Goal: Task Accomplishment & Management: Use online tool/utility

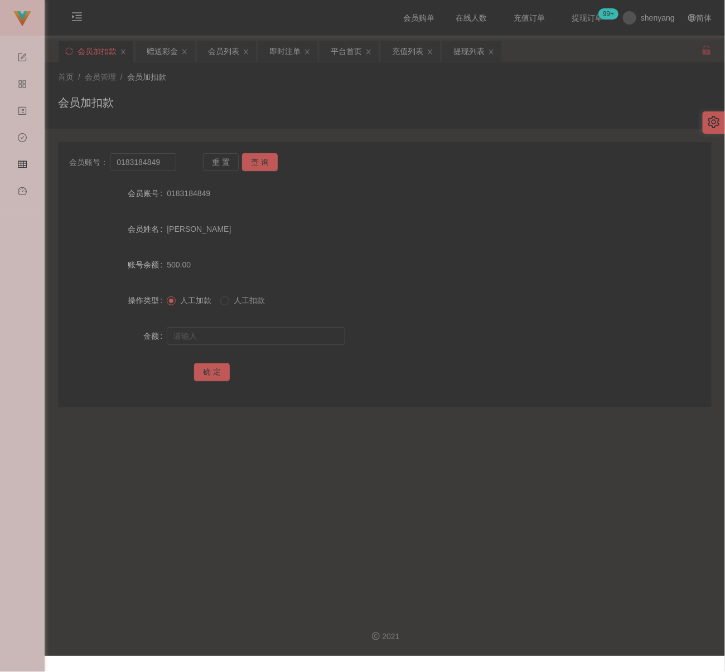
click at [325, 103] on div "会员加扣款" at bounding box center [385, 107] width 654 height 26
click at [167, 162] on input "0183184849" at bounding box center [143, 162] width 66 height 18
paste input "alexshung"
type input "alexshung"
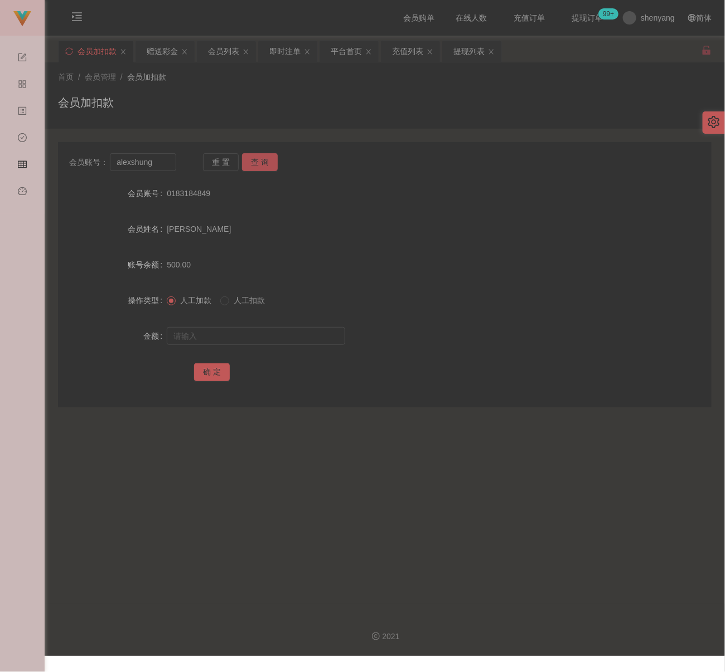
click at [269, 164] on button "查 询" at bounding box center [260, 162] width 36 height 18
click at [273, 338] on input "text" at bounding box center [256, 336] width 178 height 18
click at [276, 335] on input "text" at bounding box center [256, 336] width 178 height 18
paste input "1600"
type input "1600"
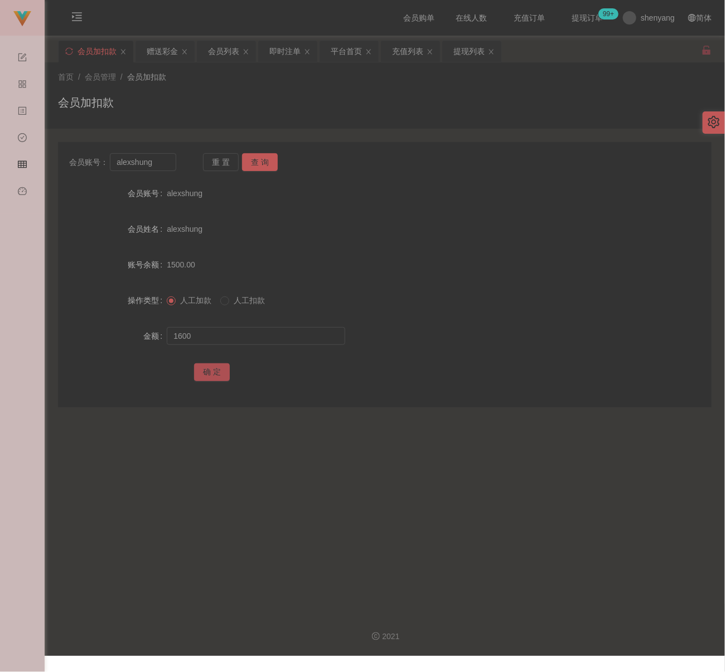
click at [206, 378] on button "确 定" at bounding box center [212, 373] width 36 height 18
click at [331, 112] on div "会员加扣款" at bounding box center [385, 107] width 654 height 26
click at [161, 167] on input "alexshung" at bounding box center [143, 162] width 66 height 18
paste input "01158921126"
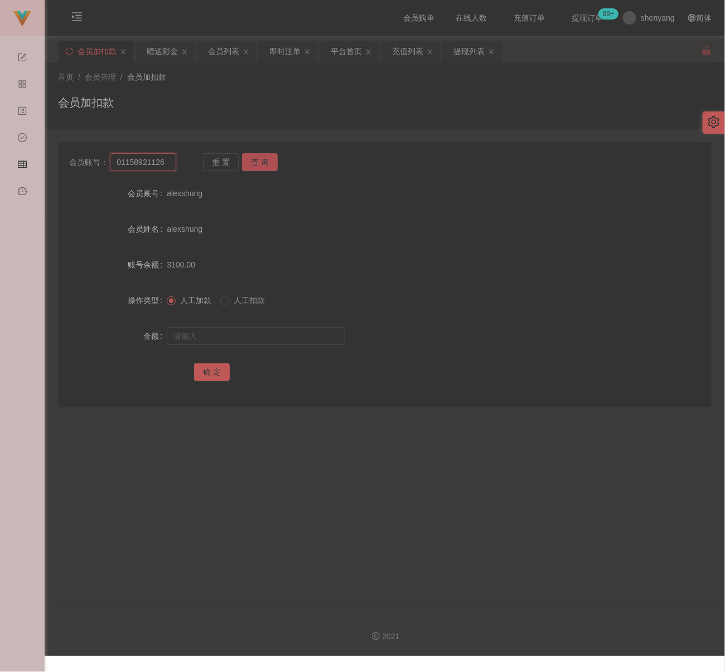
type input "01158921126"
click at [258, 156] on button "查 询" at bounding box center [260, 162] width 36 height 18
click at [238, 338] on input "text" at bounding box center [256, 336] width 178 height 18
type input "300"
click at [206, 365] on button "确 定" at bounding box center [212, 373] width 36 height 18
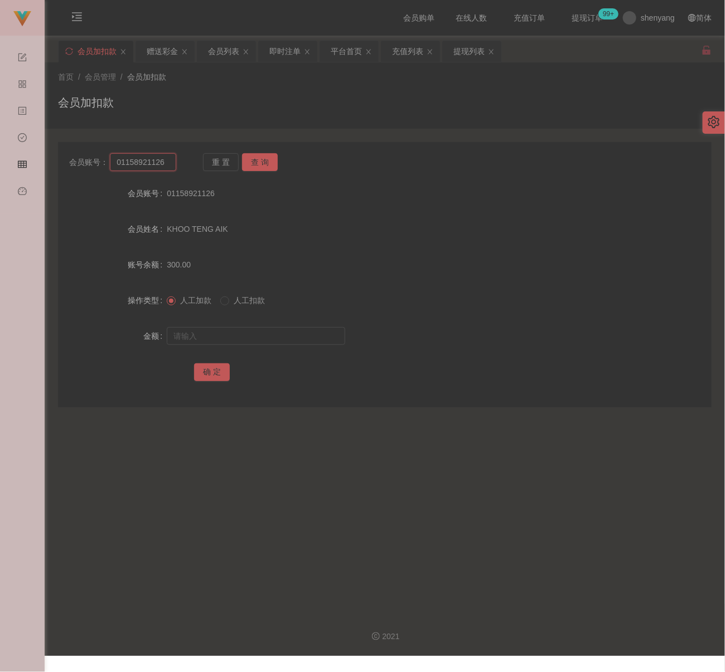
click at [171, 166] on input "01158921126" at bounding box center [143, 162] width 66 height 18
paste input "desmondyeo"
type input "desmondyeo"
click at [258, 162] on button "查 询" at bounding box center [260, 162] width 36 height 18
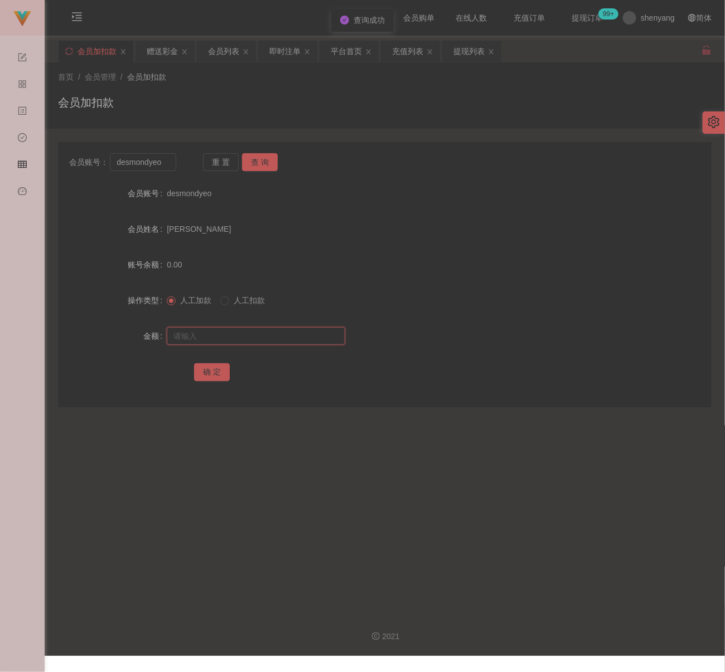
drag, startPoint x: 251, startPoint y: 338, endPoint x: 265, endPoint y: 340, distance: 14.0
click at [251, 338] on input "text" at bounding box center [256, 336] width 178 height 18
click at [263, 335] on input "text" at bounding box center [256, 336] width 178 height 18
paste input "500"
type input "500"
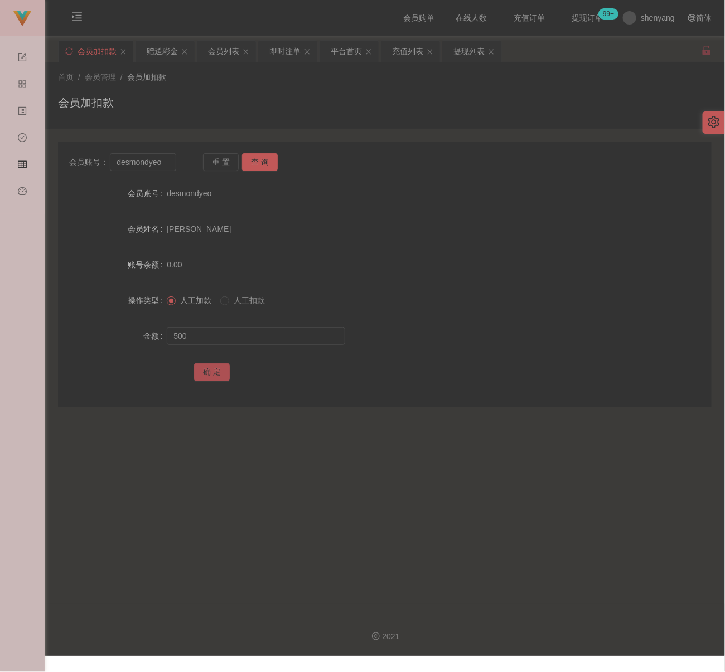
click at [205, 365] on button "确 定" at bounding box center [212, 373] width 36 height 18
click at [161, 166] on input "desmondyeo" at bounding box center [143, 162] width 66 height 18
paste input "Luan6220"
type input "Luan6220"
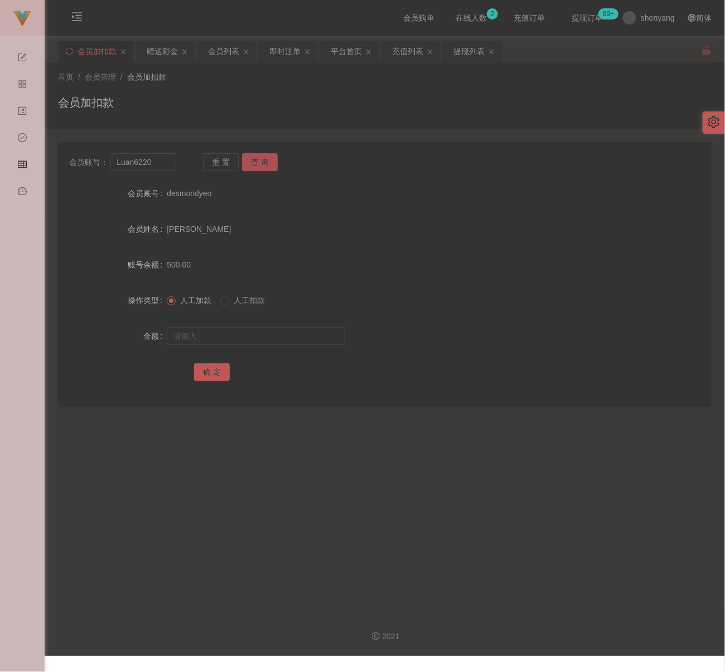
click at [251, 159] on button "查 询" at bounding box center [260, 162] width 36 height 18
click at [241, 333] on input "text" at bounding box center [256, 336] width 178 height 18
click at [305, 338] on input "text" at bounding box center [256, 336] width 178 height 18
paste input "460"
type input "460"
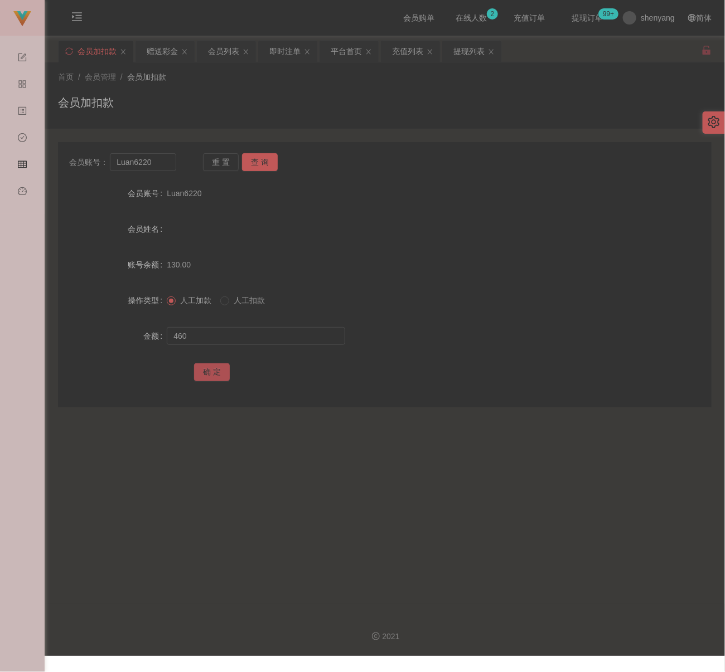
click at [212, 369] on button "确 定" at bounding box center [212, 373] width 36 height 18
click at [283, 82] on div "首页 / 会员管理 / 会员加扣款 /" at bounding box center [385, 77] width 654 height 12
click at [157, 166] on input "Luan6220" at bounding box center [143, 162] width 66 height 18
paste input "Kelvin7878"
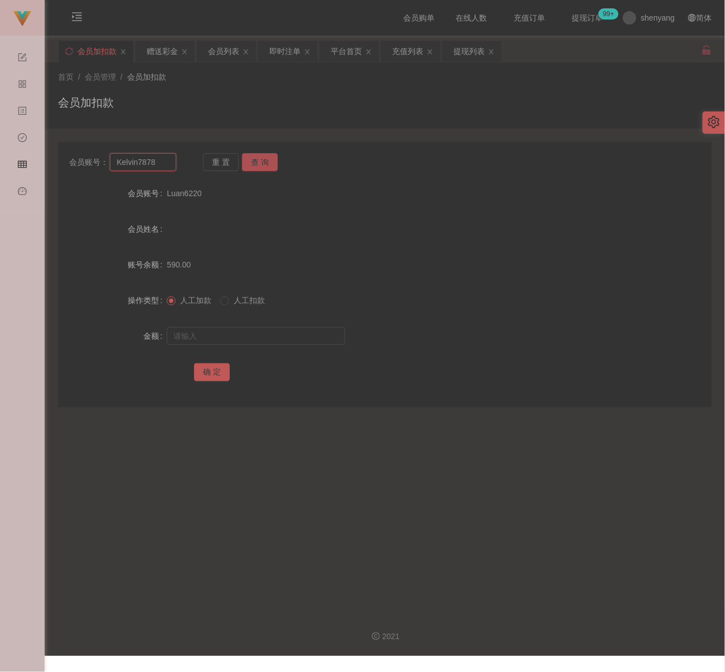
type input "Kelvin7878"
click at [255, 163] on button "查 询" at bounding box center [260, 162] width 36 height 18
click at [258, 333] on input "text" at bounding box center [256, 336] width 178 height 18
click at [303, 331] on input "text" at bounding box center [256, 336] width 178 height 18
paste input "10765"
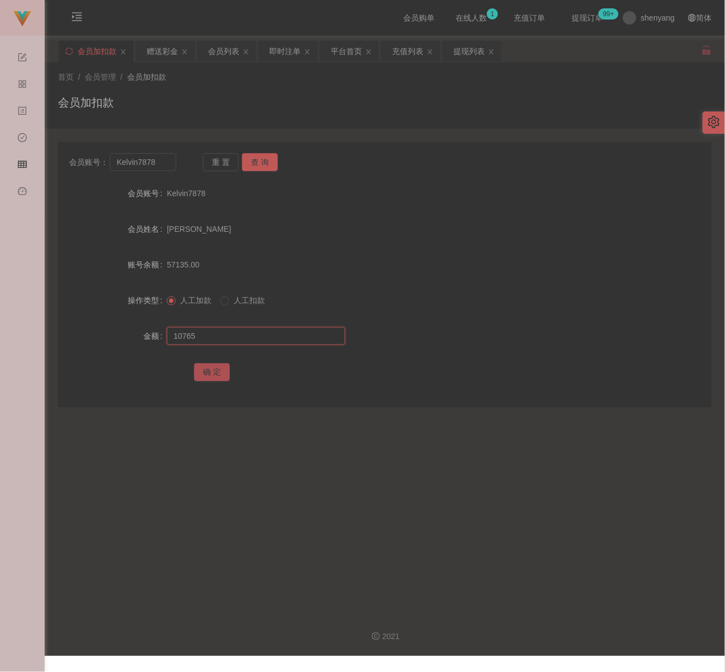
type input "10765"
click at [203, 375] on button "确 定" at bounding box center [212, 373] width 36 height 18
click at [253, 84] on div "首页 / 会员管理 / 会员加扣款 / 会员加扣款" at bounding box center [385, 95] width 654 height 49
click at [157, 156] on input "Kelvin7878" at bounding box center [143, 162] width 66 height 18
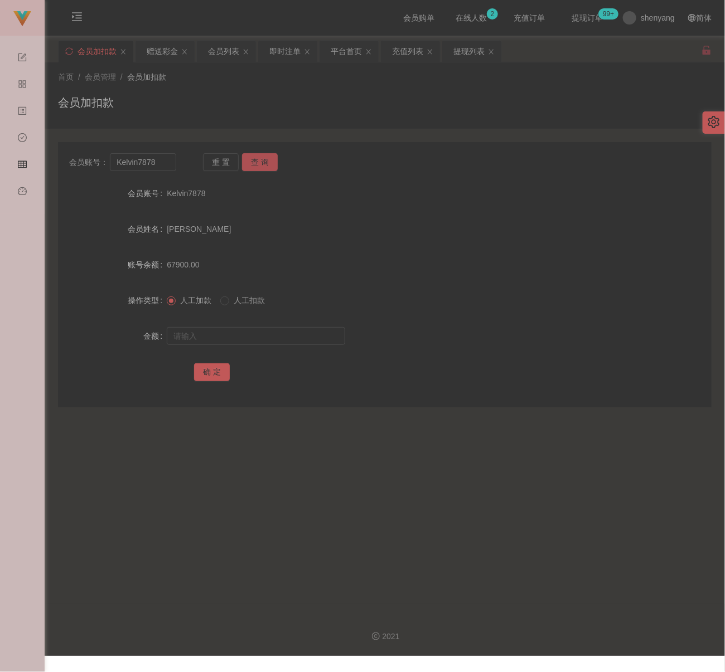
drag, startPoint x: 255, startPoint y: 164, endPoint x: 255, endPoint y: 180, distance: 15.6
click at [255, 164] on button "查 询" at bounding box center [260, 162] width 36 height 18
click at [230, 333] on input "text" at bounding box center [256, 336] width 178 height 18
click at [271, 337] on input "text" at bounding box center [256, 336] width 178 height 18
paste input "20000"
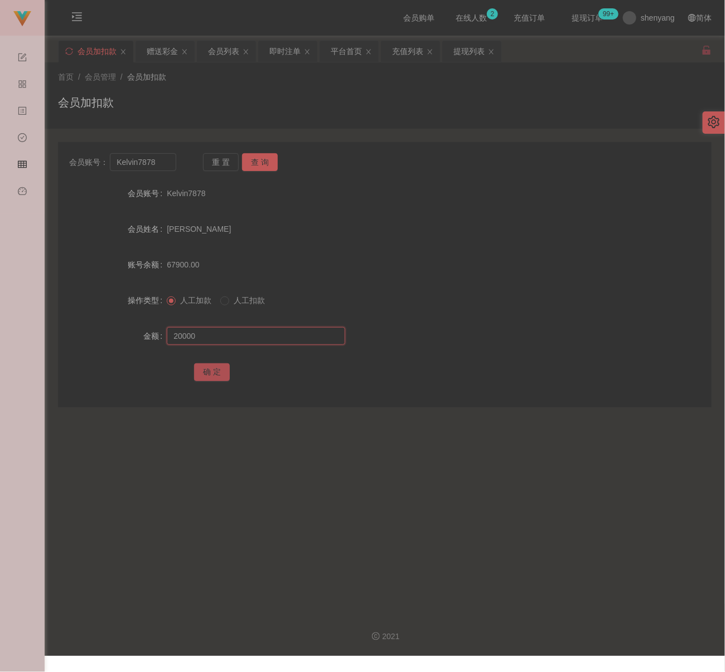
type input "20000"
click at [215, 373] on button "确 定" at bounding box center [212, 373] width 36 height 18
drag, startPoint x: 299, startPoint y: 56, endPoint x: 245, endPoint y: 118, distance: 82.6
click at [299, 55] on div "即时注单" at bounding box center [284, 51] width 31 height 21
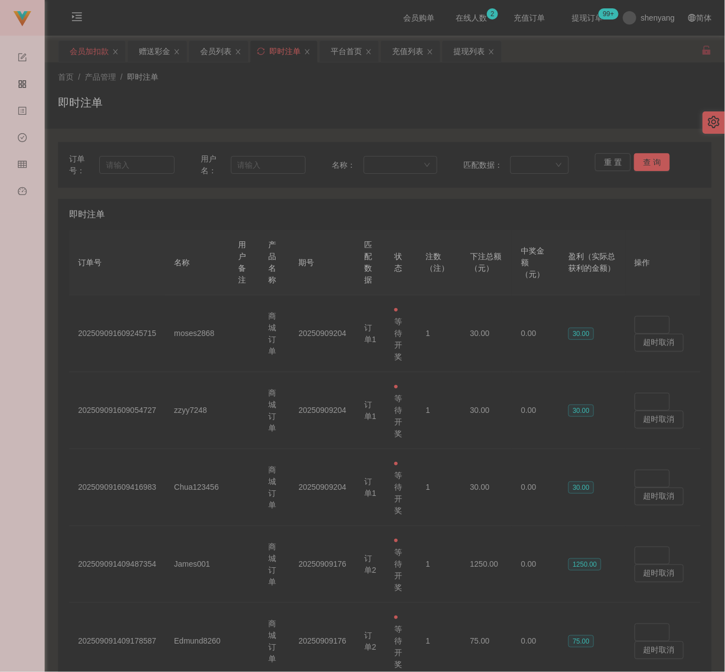
click at [92, 51] on div "会员加扣款" at bounding box center [89, 51] width 39 height 21
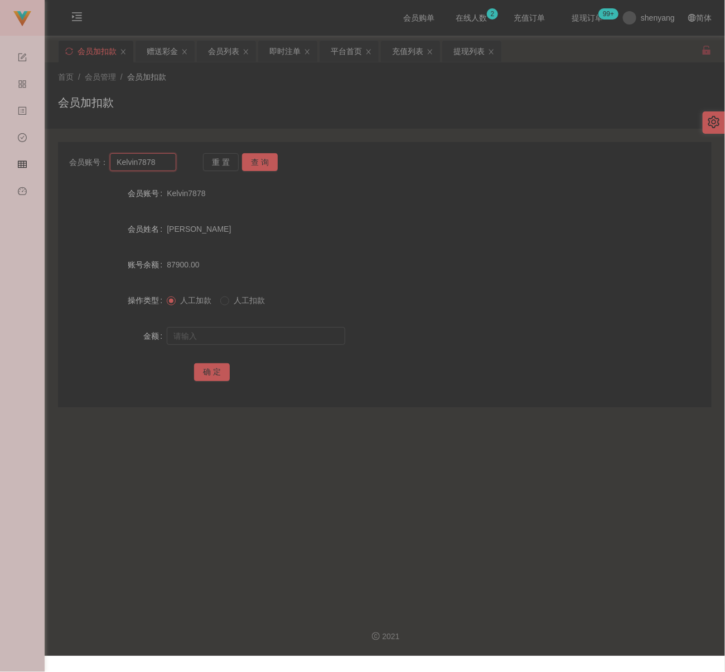
click at [159, 156] on input "Kelvin7878" at bounding box center [143, 162] width 66 height 18
paste input "130409612722"
type input "130409612722"
drag, startPoint x: 263, startPoint y: 162, endPoint x: 259, endPoint y: 171, distance: 9.5
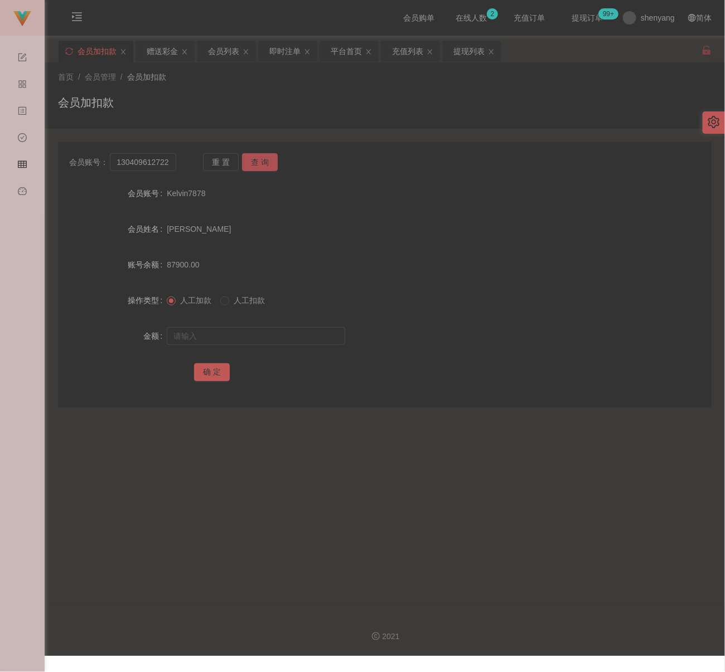
click at [263, 162] on button "查 询" at bounding box center [260, 162] width 36 height 18
click at [253, 335] on input "text" at bounding box center [256, 336] width 178 height 18
type input "2000"
click at [203, 368] on button "确 定" at bounding box center [212, 373] width 36 height 18
click at [233, 96] on div "会员加扣款" at bounding box center [385, 107] width 654 height 26
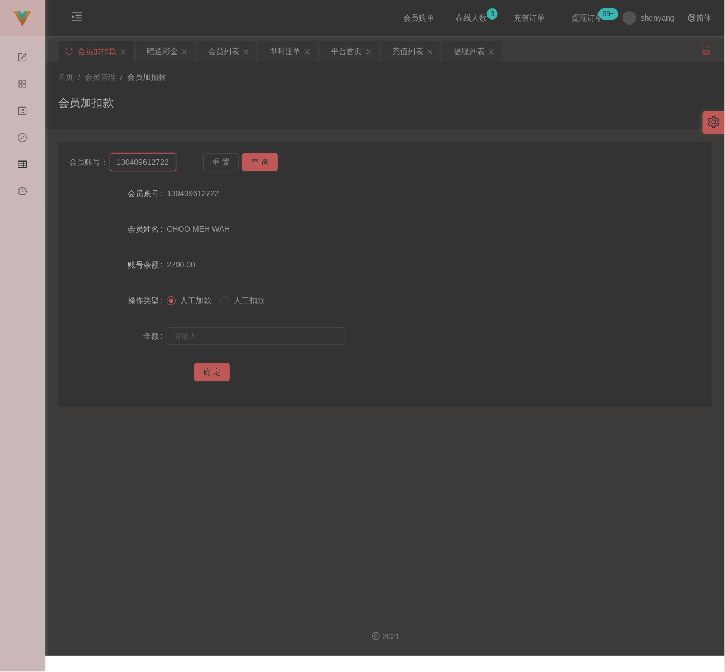
click at [166, 163] on input "130409612722" at bounding box center [143, 162] width 66 height 18
paste input "rainy277"
type input "rainy2772"
click at [254, 164] on button "查 询" at bounding box center [260, 162] width 36 height 18
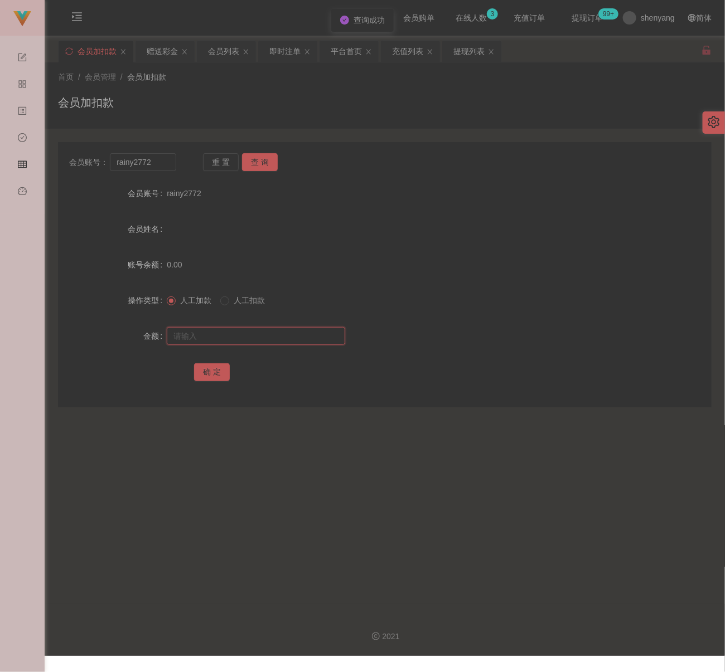
drag, startPoint x: 250, startPoint y: 331, endPoint x: 267, endPoint y: 331, distance: 16.7
click at [250, 331] on input "text" at bounding box center [256, 336] width 178 height 18
click at [282, 337] on input "text" at bounding box center [256, 336] width 178 height 18
paste input "30"
type input "30"
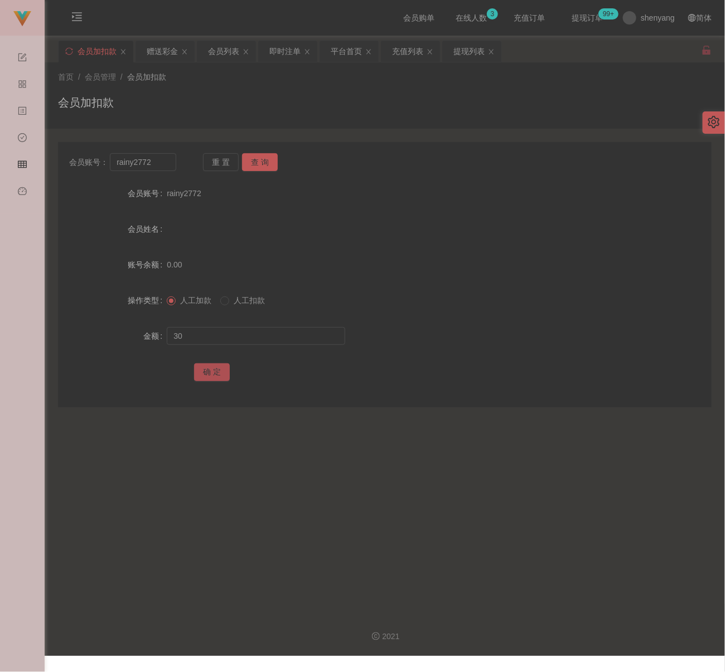
click at [204, 367] on button "确 定" at bounding box center [212, 373] width 36 height 18
click at [156, 167] on input "rainy2772" at bounding box center [143, 162] width 66 height 18
paste input "jun888"
type input "jun888"
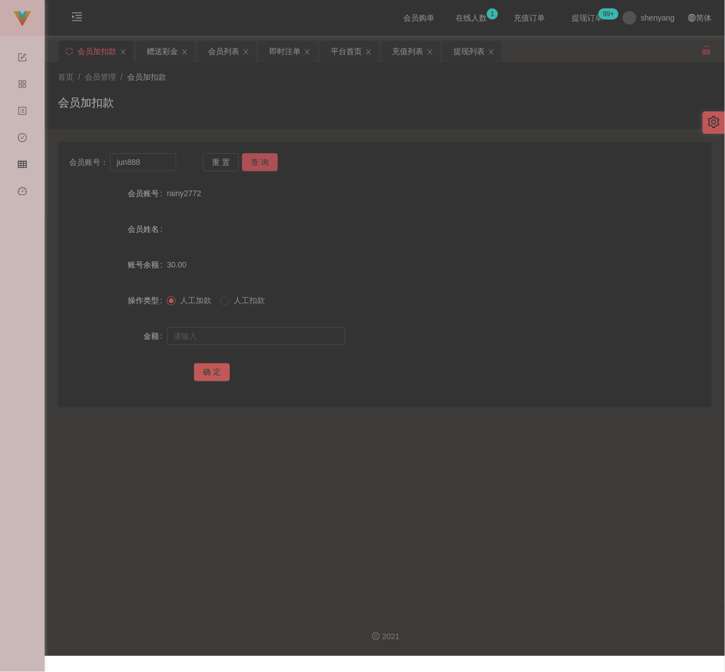
click at [263, 164] on button "查 询" at bounding box center [260, 162] width 36 height 18
click at [263, 336] on input "text" at bounding box center [256, 336] width 178 height 18
drag, startPoint x: 326, startPoint y: 333, endPoint x: 313, endPoint y: 337, distance: 13.8
click at [326, 333] on input "text" at bounding box center [256, 336] width 178 height 18
paste input "30"
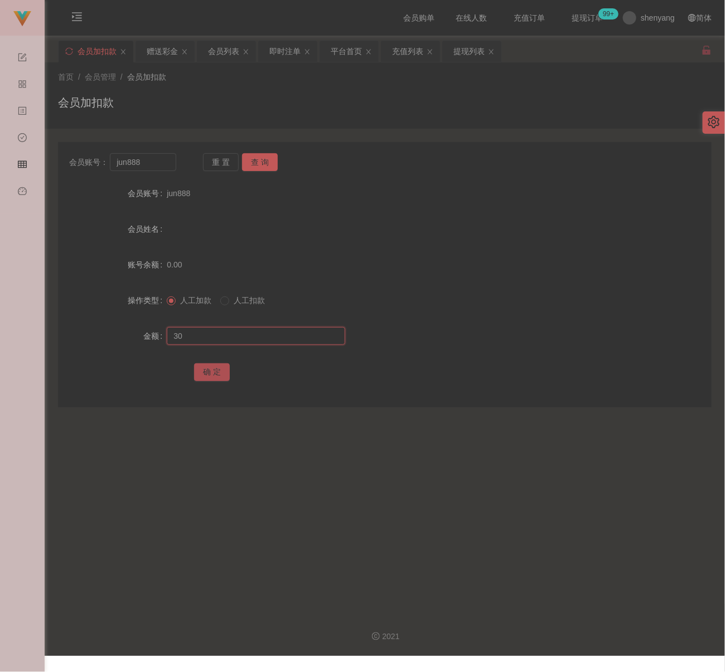
type input "30"
click at [219, 367] on button "确 定" at bounding box center [212, 373] width 36 height 18
click at [148, 163] on input "jun888" at bounding box center [143, 162] width 66 height 18
paste input "heanhuatkoay"
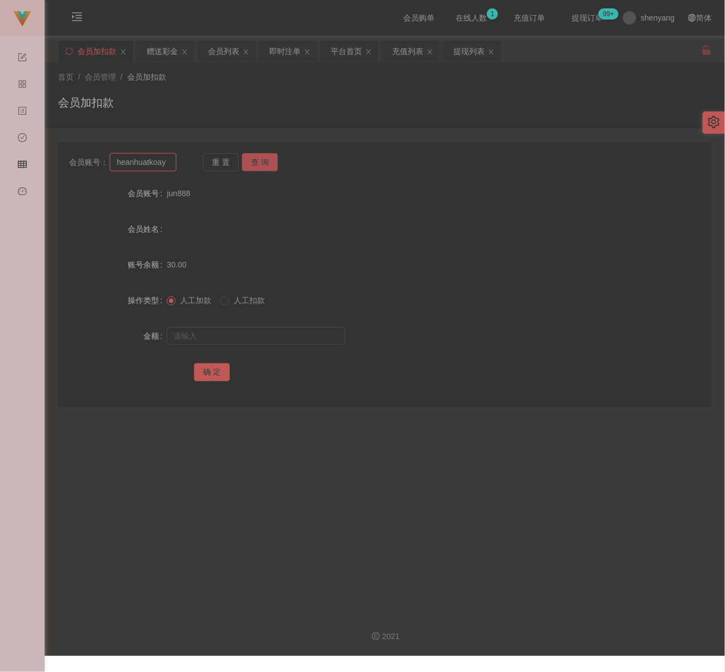
type input "heanhuatkoay"
click at [249, 159] on button "查 询" at bounding box center [260, 162] width 36 height 18
click at [258, 338] on input "text" at bounding box center [256, 336] width 178 height 18
click at [292, 338] on input "text" at bounding box center [256, 336] width 178 height 18
paste input "30"
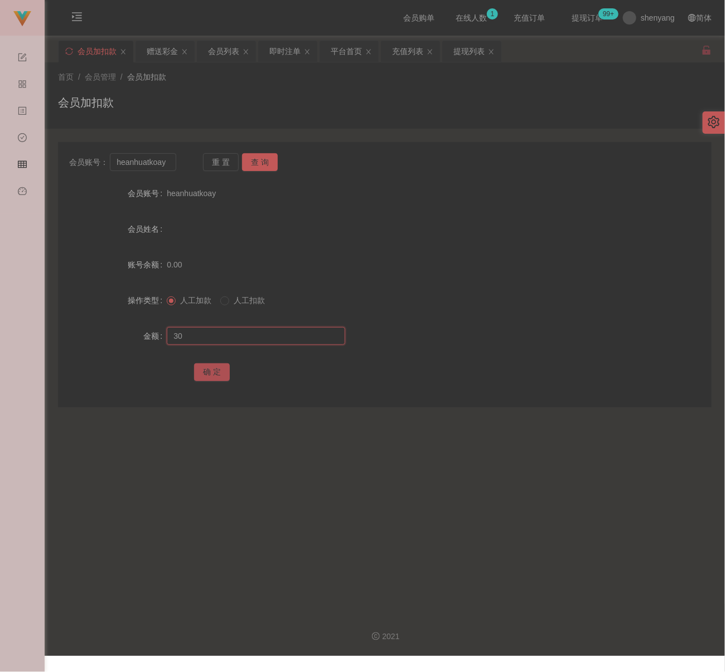
type input "30"
click at [219, 370] on button "确 定" at bounding box center [212, 373] width 36 height 18
click at [422, 105] on div "会员加扣款" at bounding box center [385, 107] width 654 height 26
click at [221, 50] on div "会员列表" at bounding box center [223, 51] width 31 height 21
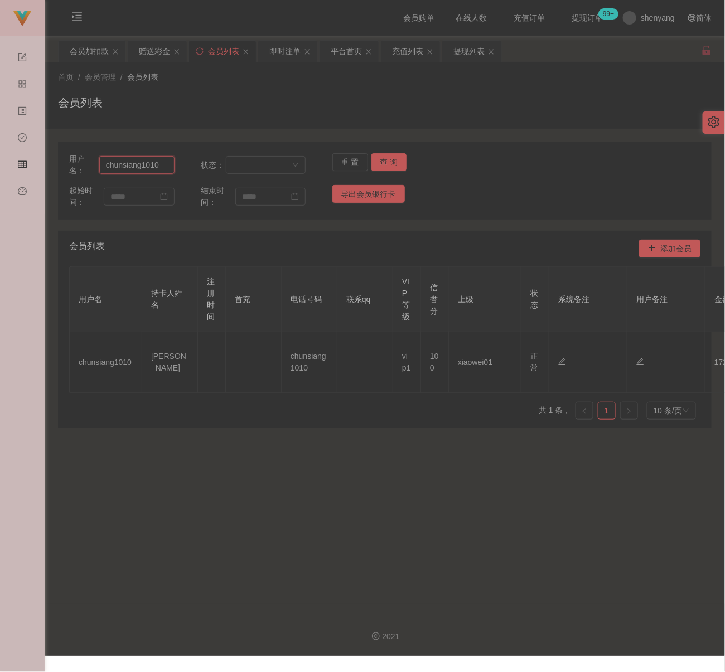
click at [164, 163] on input "chunsiang1010" at bounding box center [136, 165] width 75 height 18
paste input "Alan7378"
type input "Alan7378"
click at [384, 158] on button "查 询" at bounding box center [389, 162] width 36 height 18
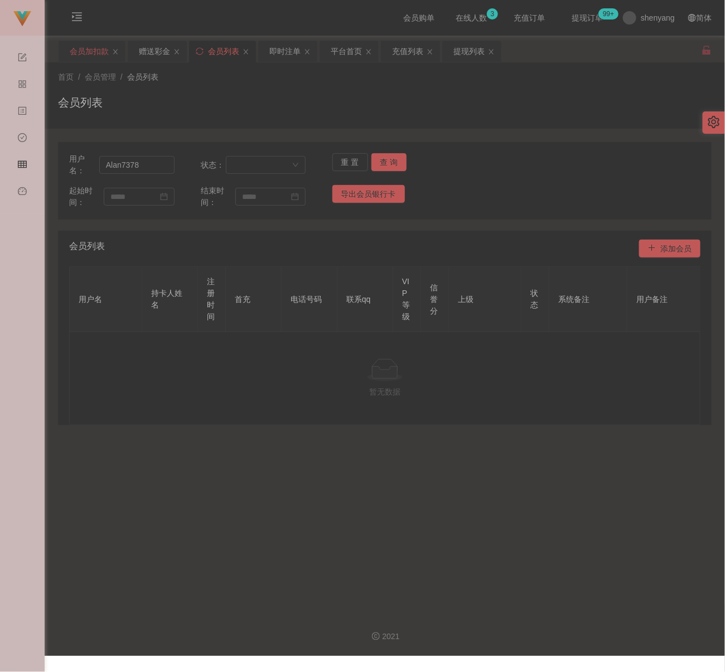
click at [77, 54] on div "会员加扣款" at bounding box center [89, 51] width 39 height 21
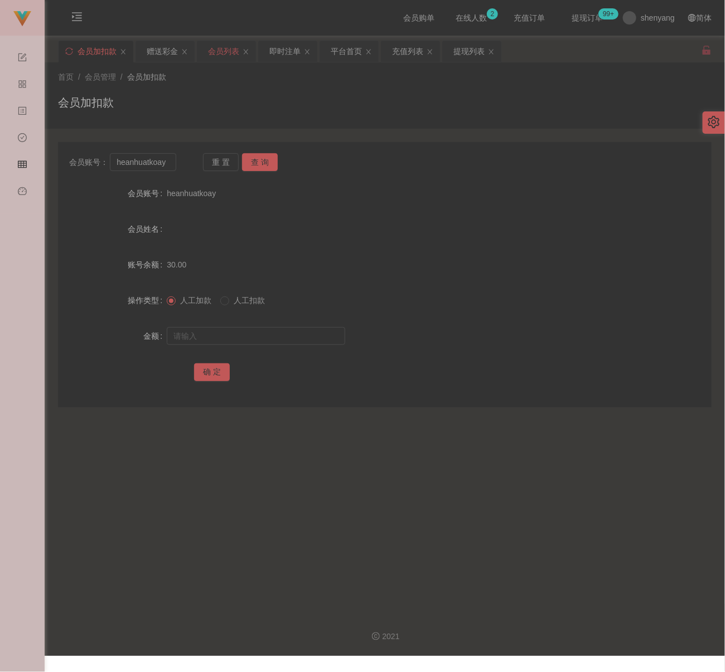
click at [226, 51] on div "会员列表" at bounding box center [223, 51] width 31 height 21
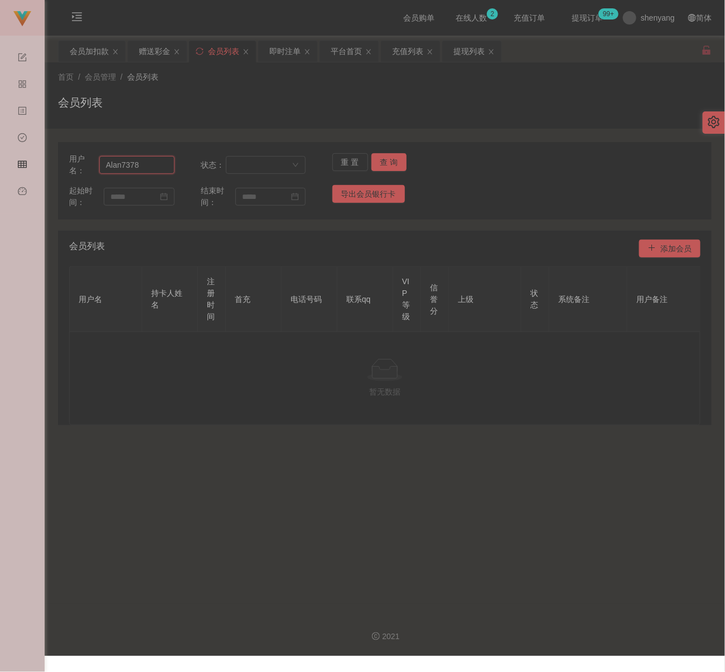
click at [158, 161] on input "Alan7378" at bounding box center [136, 165] width 75 height 18
paste input "jun88"
type input "jun888"
click at [403, 156] on button "查 询" at bounding box center [389, 162] width 36 height 18
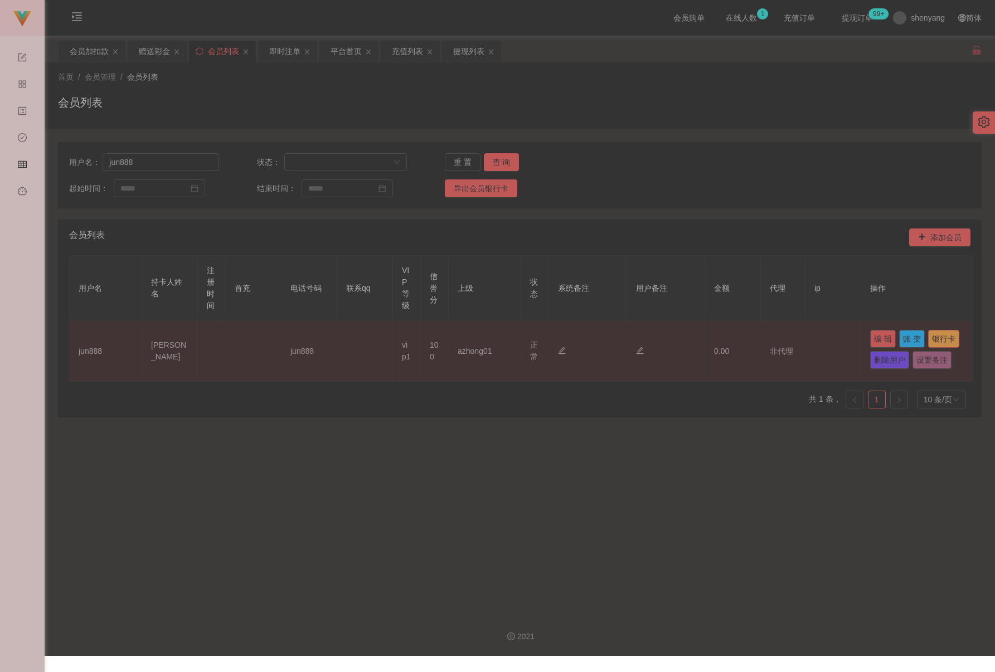
click at [724, 348] on button "银行卡" at bounding box center [943, 339] width 31 height 18
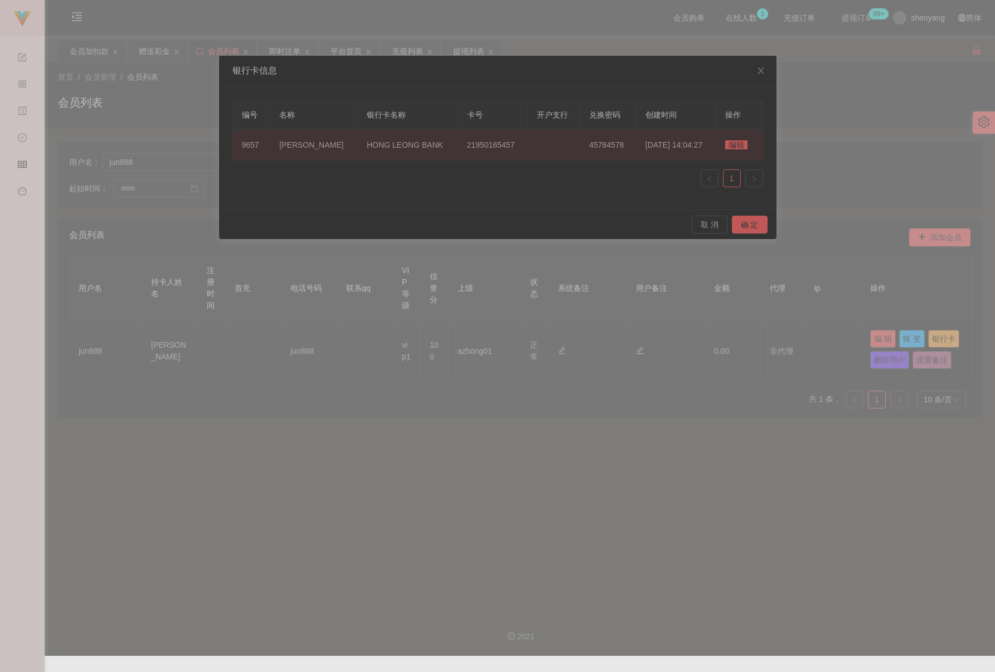
click at [724, 151] on td "编辑" at bounding box center [740, 145] width 47 height 30
click at [724, 147] on span "编辑" at bounding box center [736, 145] width 22 height 9
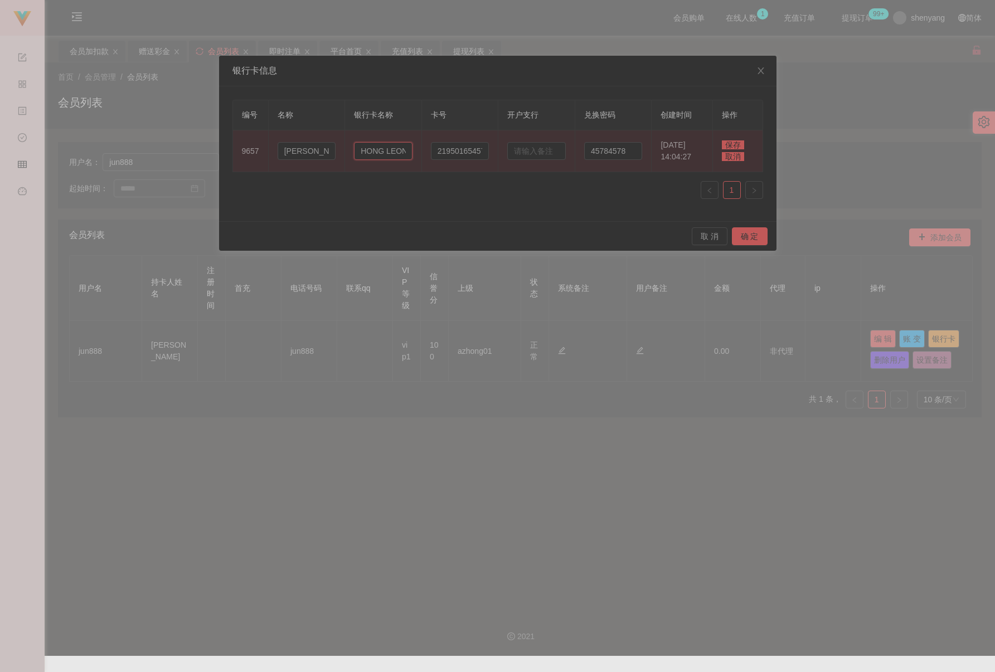
click at [377, 152] on input "HONG LEONG BANK" at bounding box center [383, 151] width 59 height 18
paste input "hlb"
type input "hlb"
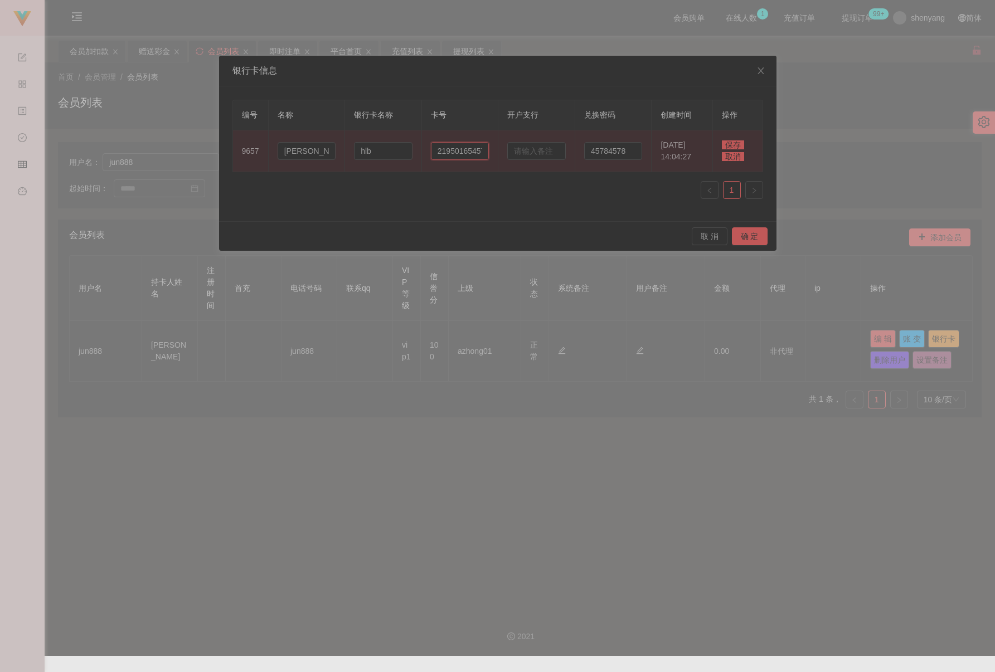
click at [469, 153] on input "21950165457" at bounding box center [460, 151] width 59 height 18
click at [479, 152] on input "21950165457" at bounding box center [460, 151] width 59 height 18
paste input "2"
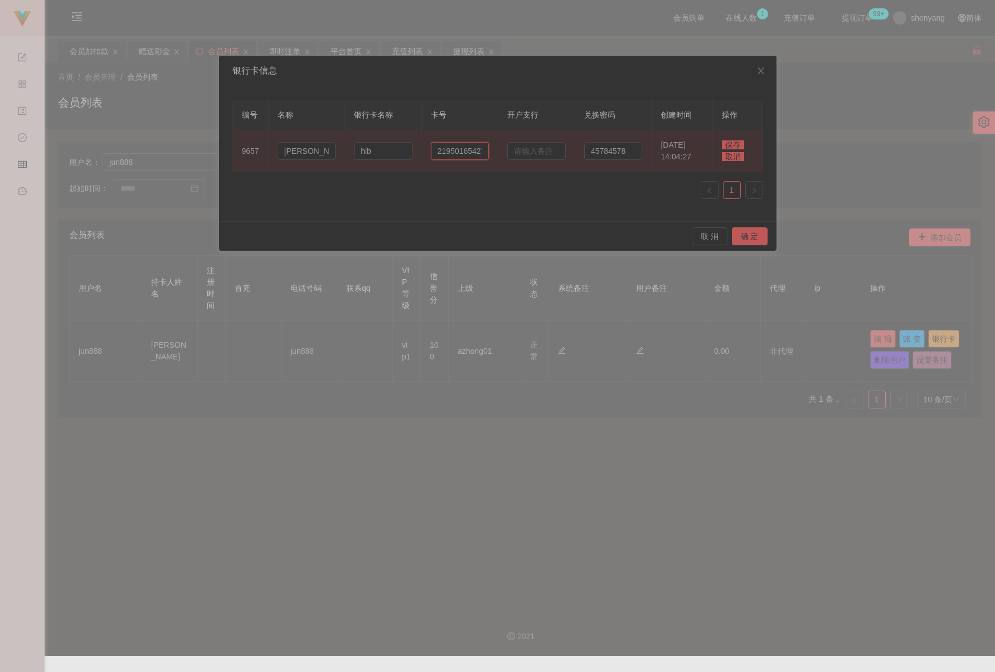
scroll to position [0, 3]
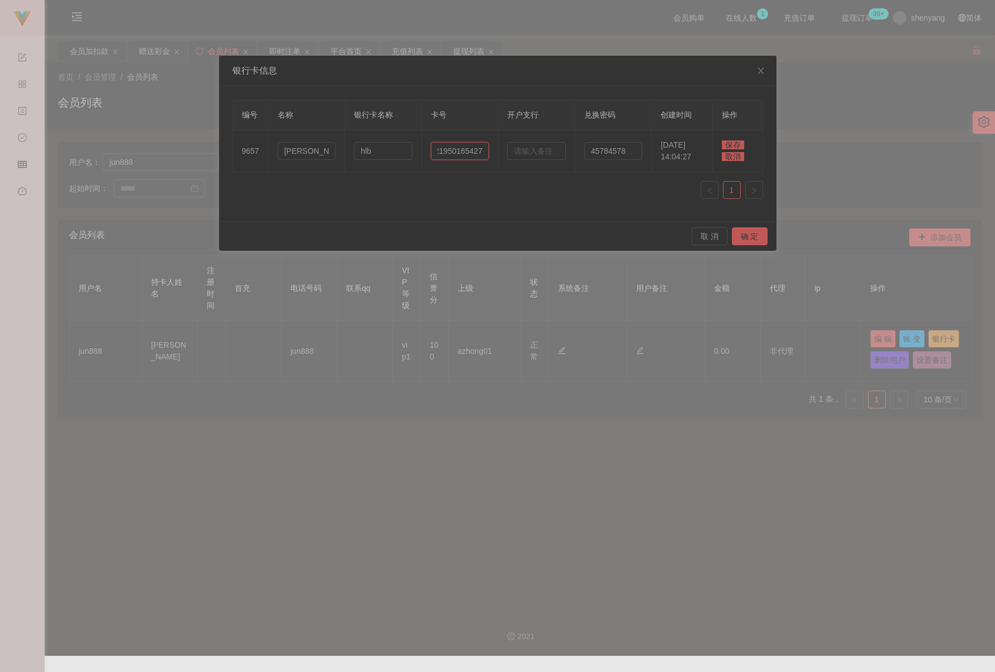
type input "21950165427"
click at [724, 146] on span "保存" at bounding box center [733, 145] width 22 height 9
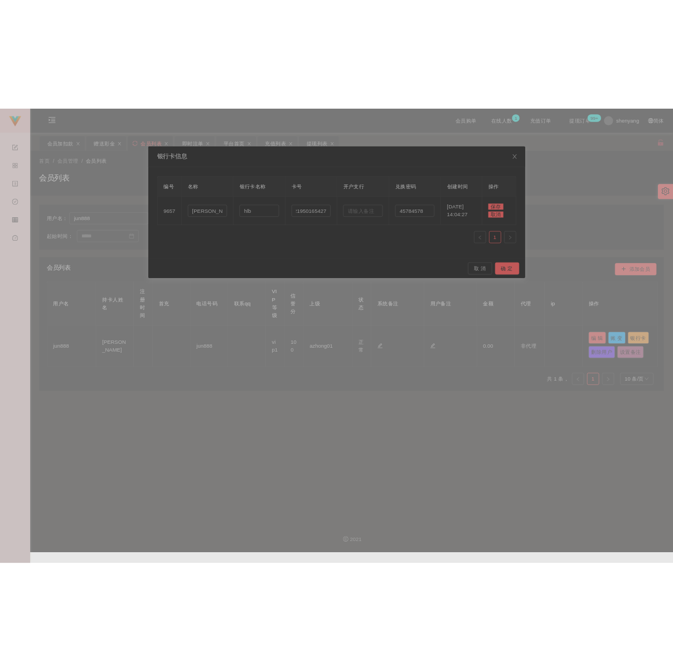
scroll to position [0, 0]
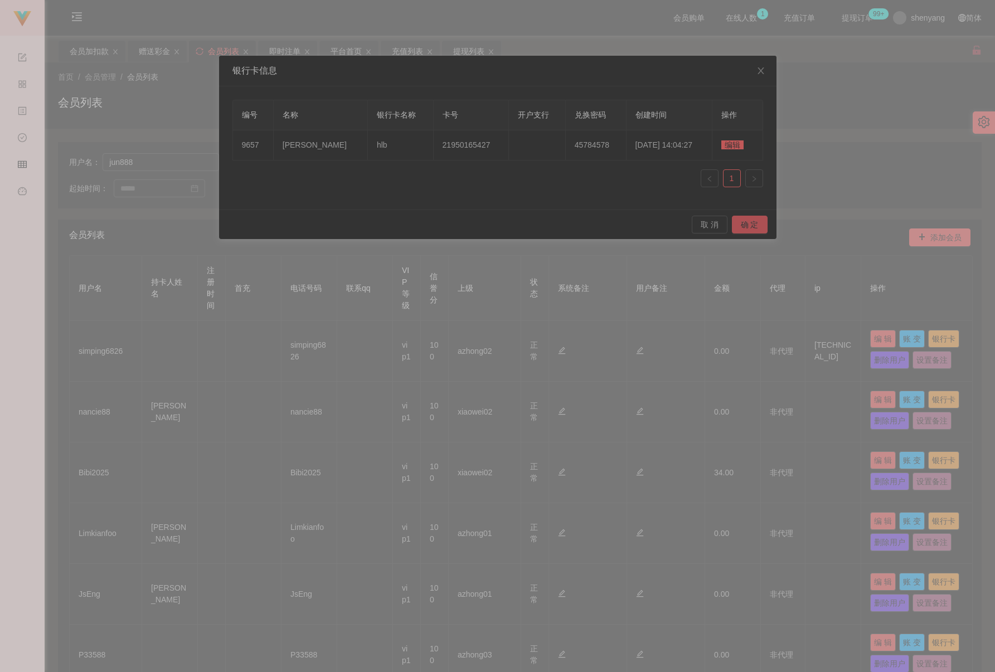
click at [724, 226] on button "确 定" at bounding box center [750, 225] width 36 height 18
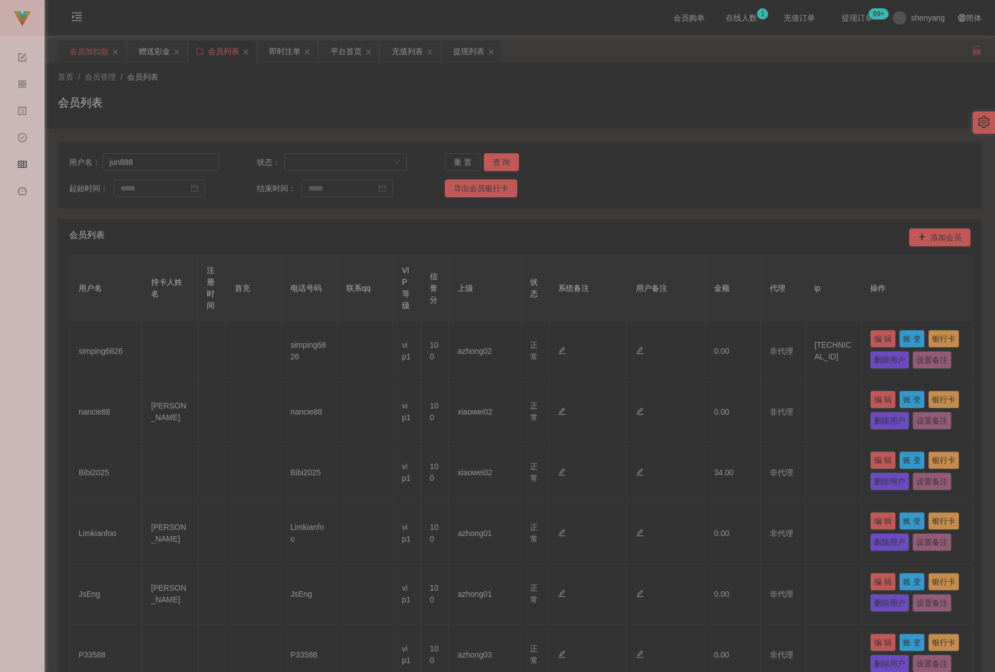
click at [80, 49] on div "会员加扣款" at bounding box center [89, 51] width 39 height 21
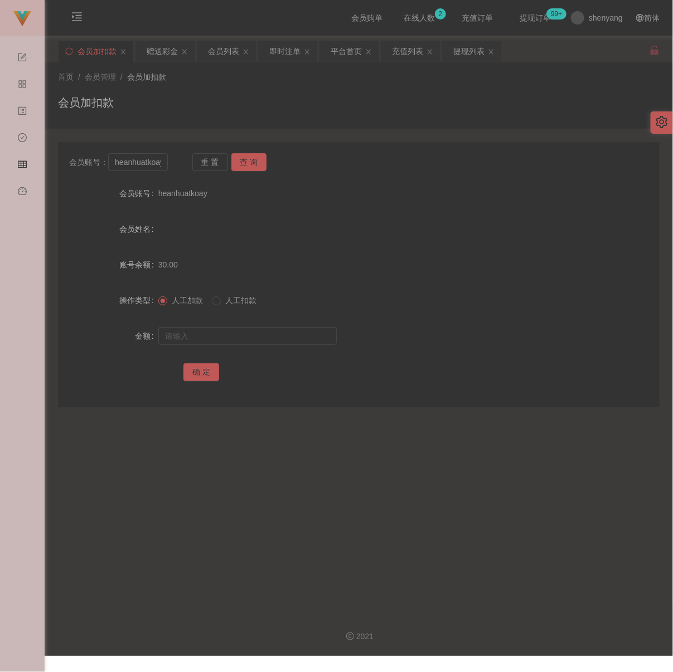
click at [283, 103] on div "会员加扣款" at bounding box center [359, 107] width 602 height 26
click at [161, 161] on input "heanhuatkoay" at bounding box center [137, 162] width 59 height 18
paste input "sharon8821"
type input "sharon8821"
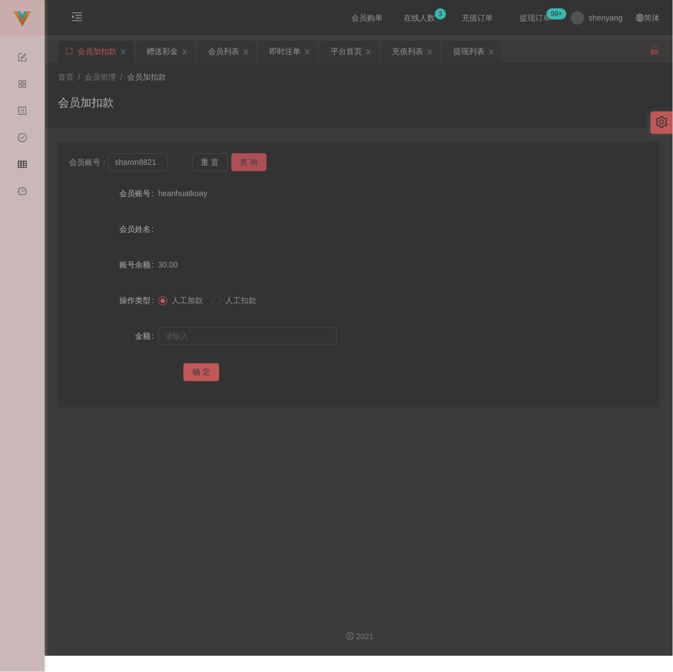
click at [248, 157] on button "查 询" at bounding box center [249, 162] width 36 height 18
click at [248, 336] on input "text" at bounding box center [247, 336] width 178 height 18
click at [284, 340] on input "text" at bounding box center [247, 336] width 178 height 18
paste input "10000"
type input "10000"
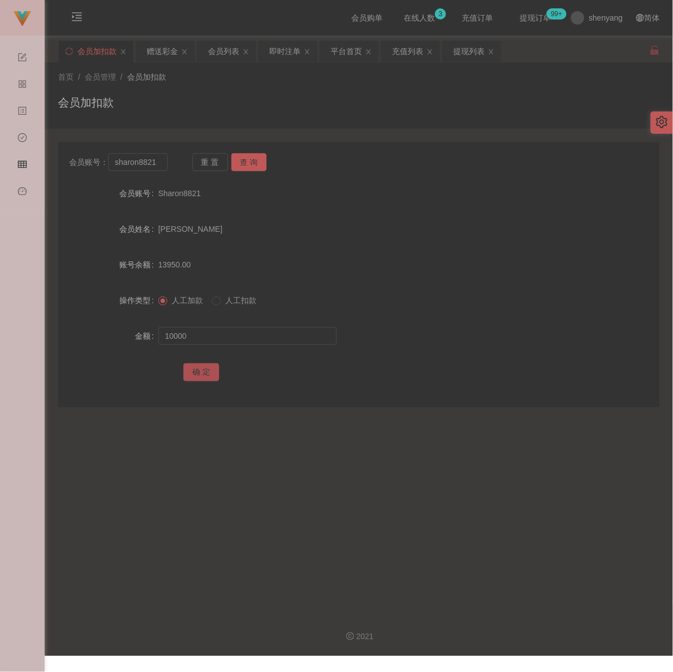
click at [206, 381] on button "确 定" at bounding box center [201, 373] width 36 height 18
click at [378, 123] on div "首页 / 会员管理 / 会员加扣款 / 会员加扣款" at bounding box center [359, 95] width 628 height 66
click at [159, 166] on input "sharon8821" at bounding box center [137, 162] width 59 height 18
paste input "heanhuatkoay"
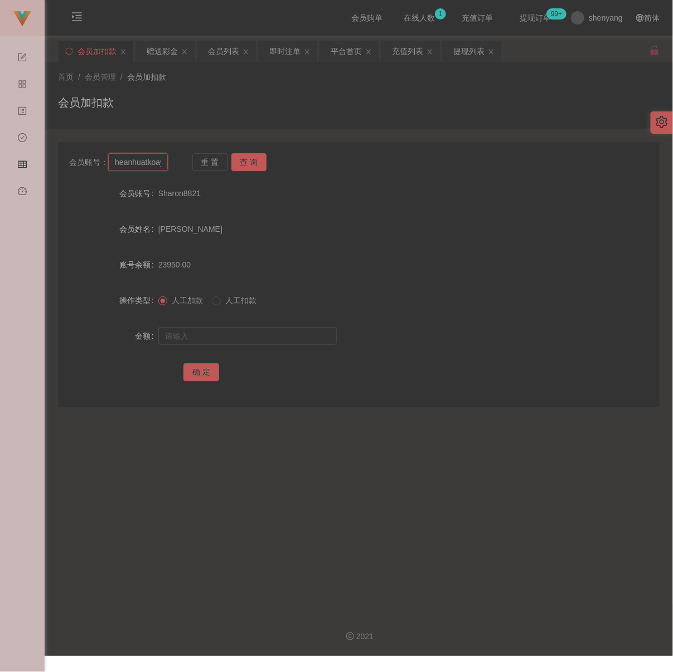
scroll to position [0, 4]
type input "heanhuatkoay"
click at [258, 164] on button "查 询" at bounding box center [249, 162] width 36 height 18
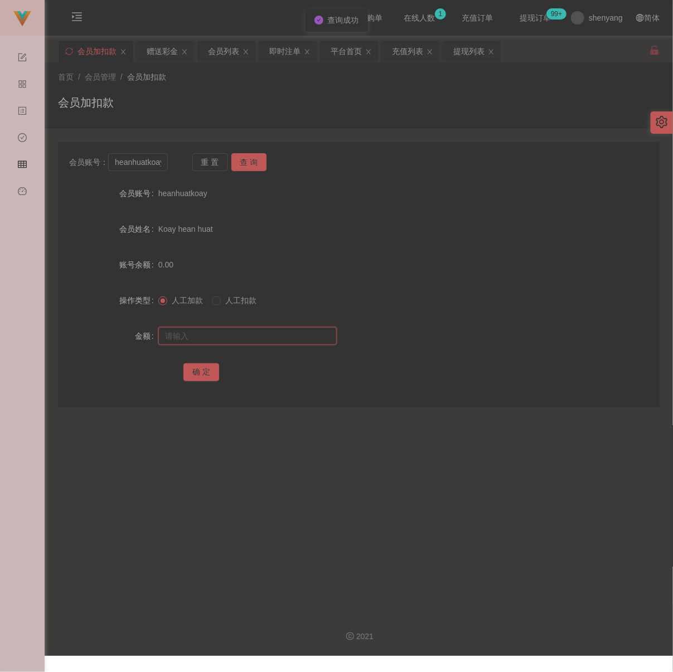
drag, startPoint x: 236, startPoint y: 346, endPoint x: 245, endPoint y: 351, distance: 10.2
click at [236, 345] on input "text" at bounding box center [247, 336] width 178 height 18
click at [253, 340] on input "text" at bounding box center [247, 336] width 178 height 18
paste input "100"
type input "100"
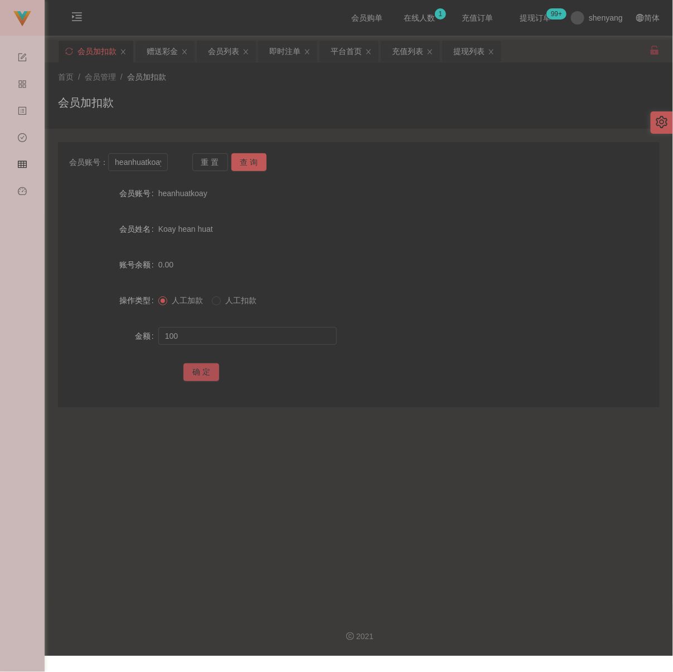
click at [204, 375] on button "确 定" at bounding box center [201, 373] width 36 height 18
click at [151, 161] on input "heanhuatkoay" at bounding box center [137, 162] width 59 height 18
paste input "JsEng"
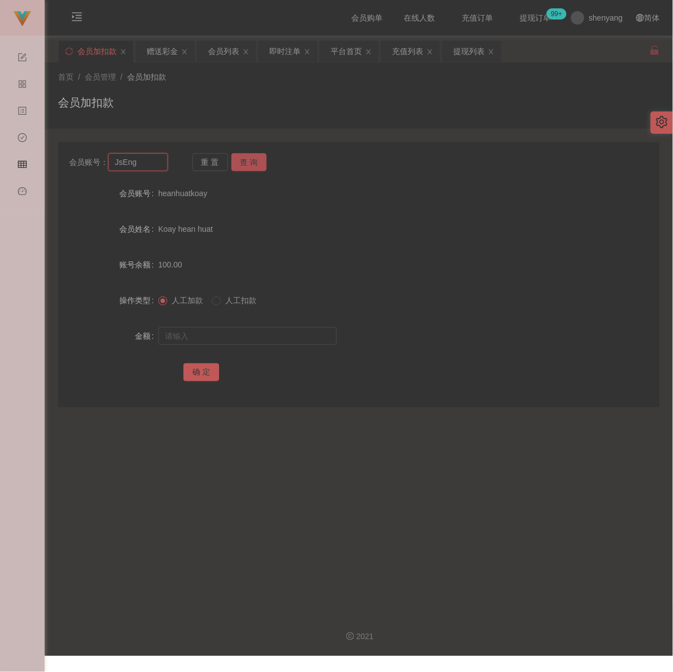
type input "JsEng"
click at [248, 161] on button "查 询" at bounding box center [249, 162] width 36 height 18
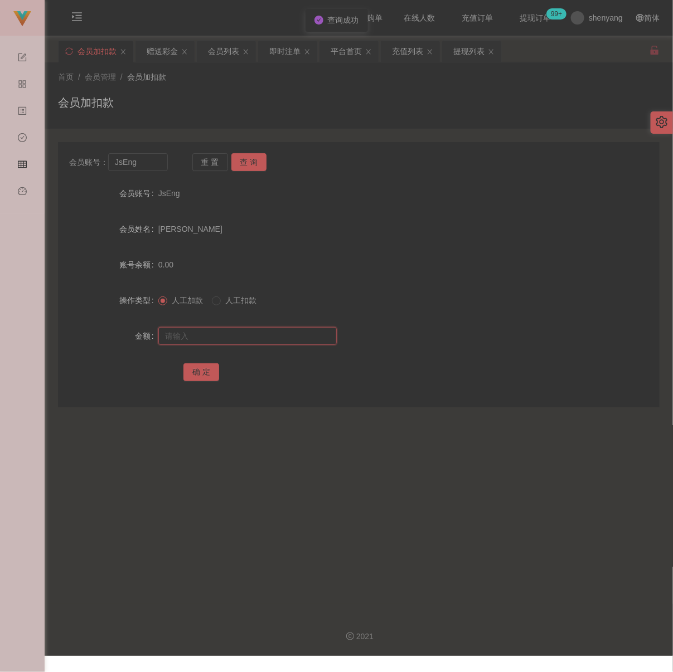
click at [233, 345] on input "text" at bounding box center [247, 336] width 178 height 18
type input "100"
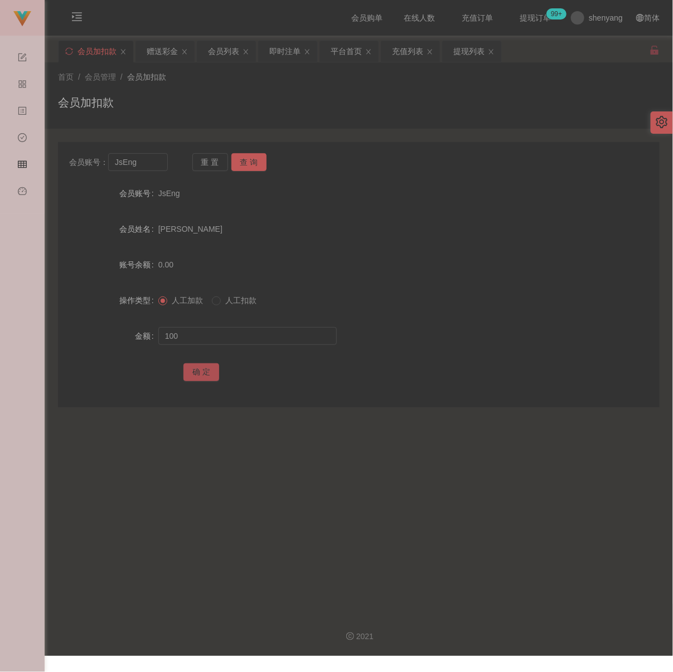
click at [194, 375] on button "确 定" at bounding box center [201, 373] width 36 height 18
click at [149, 166] on input "JsEng" at bounding box center [137, 162] width 59 height 18
paste input "jun888"
type input "jun888"
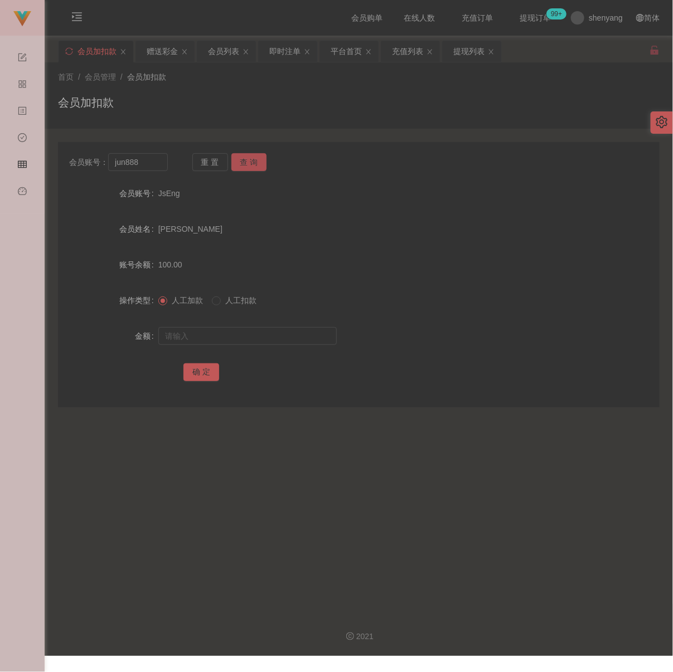
click at [248, 161] on button "查 询" at bounding box center [249, 162] width 36 height 18
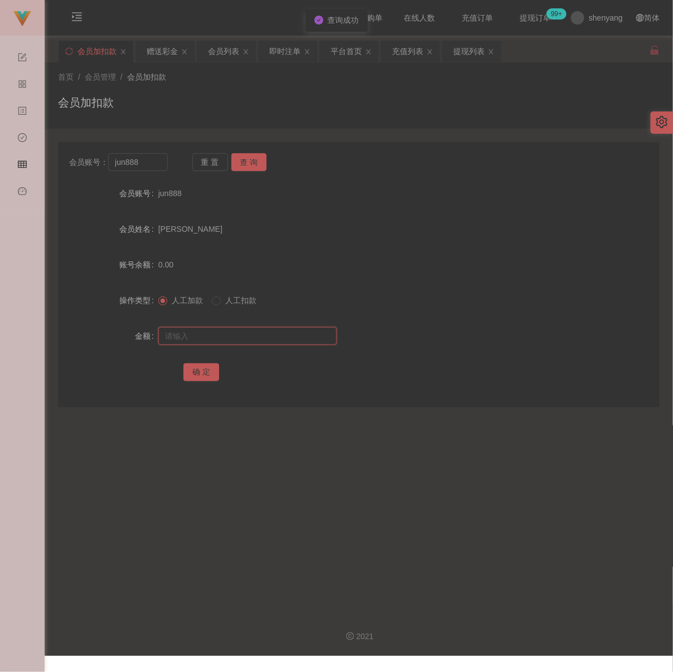
drag, startPoint x: 233, startPoint y: 338, endPoint x: 256, endPoint y: 343, distance: 23.8
click at [233, 338] on input "text" at bounding box center [247, 336] width 178 height 18
type input "200"
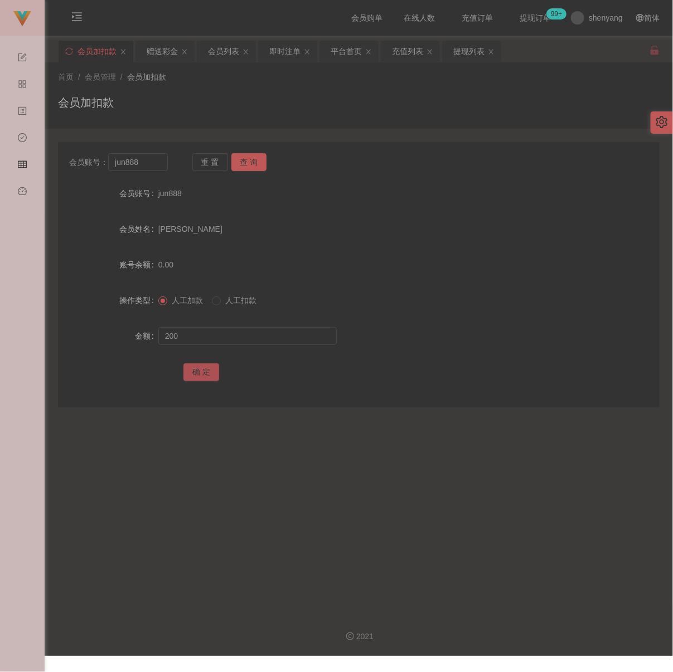
click at [201, 380] on button "确 定" at bounding box center [201, 373] width 36 height 18
click at [153, 169] on input "jun888" at bounding box center [137, 162] width 59 height 18
paste input "rainy2772"
type input "rainy2772"
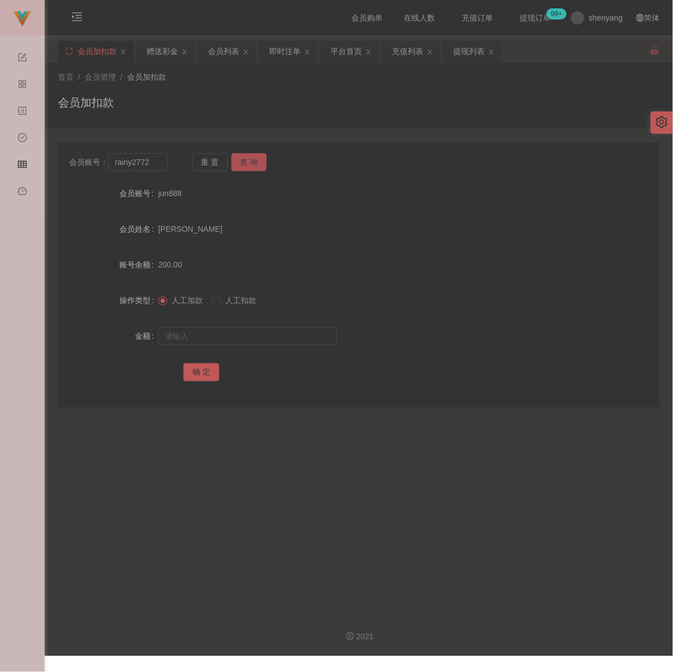
click at [258, 164] on button "查 询" at bounding box center [249, 162] width 36 height 18
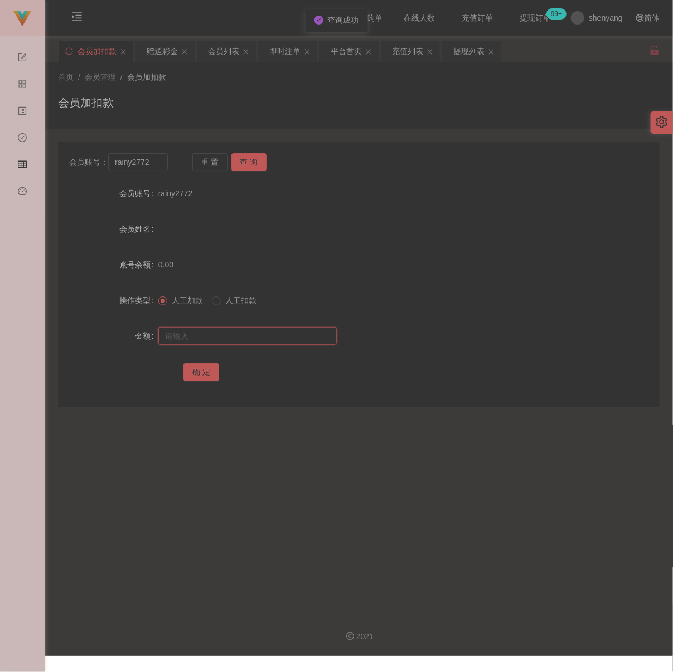
click at [226, 338] on input "text" at bounding box center [247, 336] width 178 height 18
type input "200"
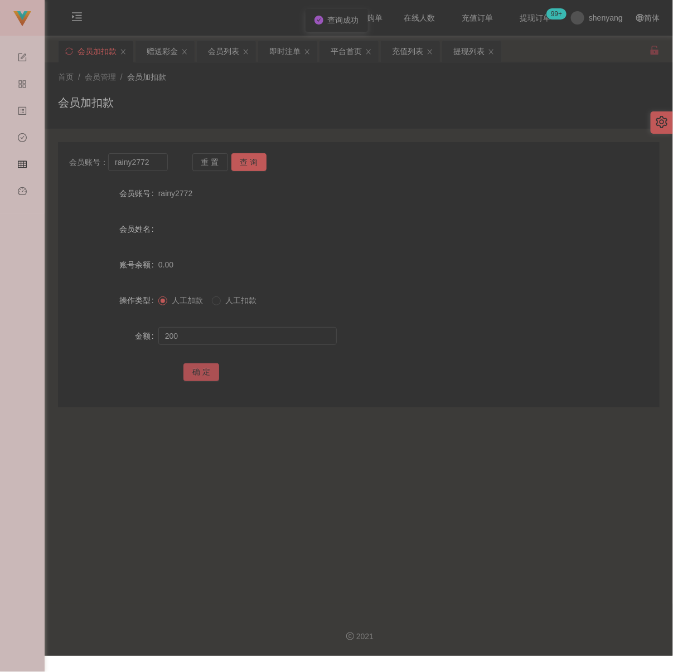
click at [198, 380] on button "确 定" at bounding box center [201, 373] width 36 height 18
click at [154, 164] on input "rainy2772" at bounding box center [137, 162] width 59 height 18
paste input "nancie88"
type input "nancie88"
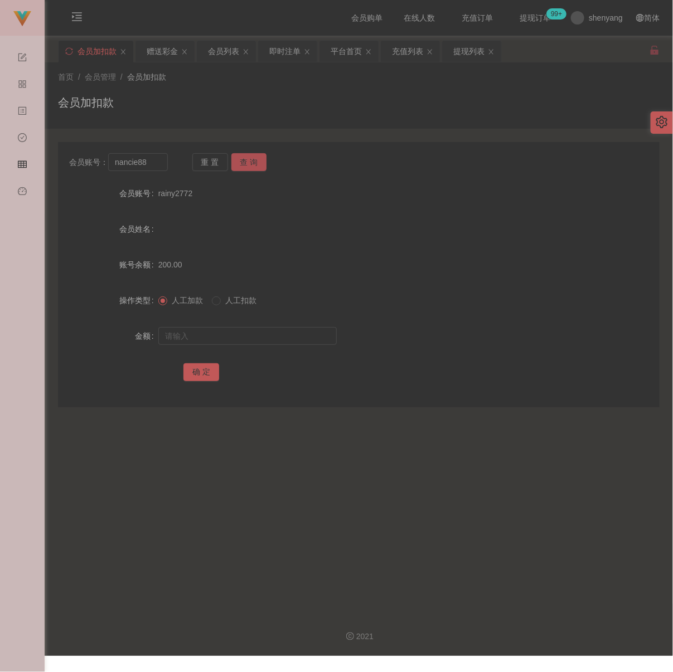
click at [245, 156] on button "查 询" at bounding box center [249, 162] width 36 height 18
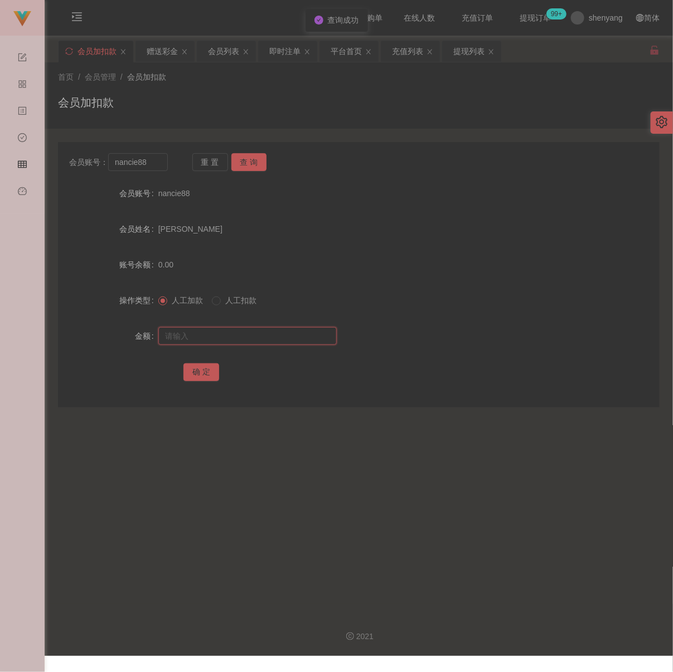
click at [222, 340] on input "text" at bounding box center [247, 336] width 178 height 18
click at [286, 343] on input "text" at bounding box center [247, 336] width 178 height 18
paste input "100"
type input "100"
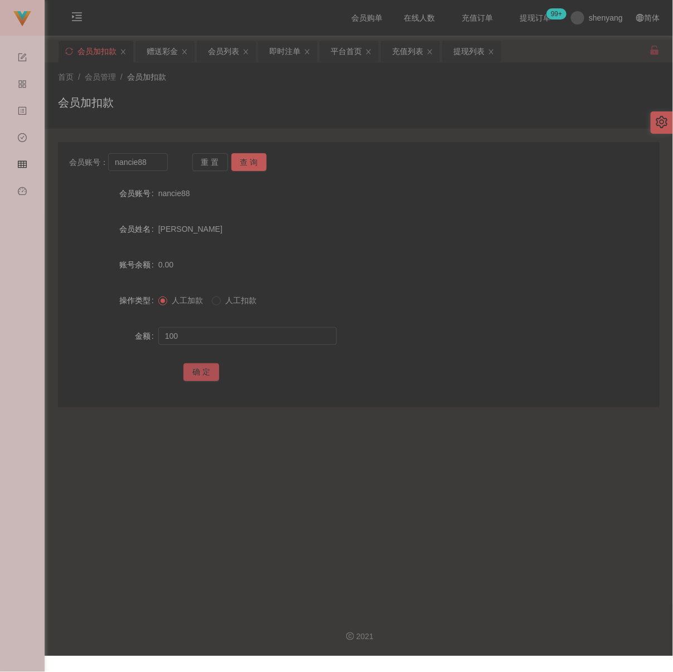
click at [193, 377] on button "确 定" at bounding box center [201, 373] width 36 height 18
